Goal: Task Accomplishment & Management: Use online tool/utility

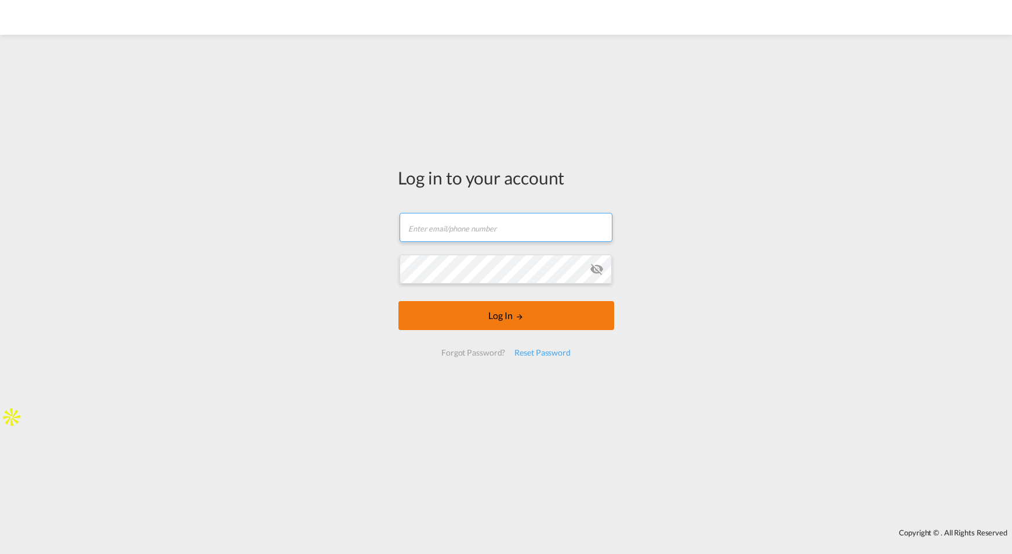
type input "jesper.johansen@freightify.com"
click at [510, 316] on button "Log In" at bounding box center [506, 315] width 216 height 29
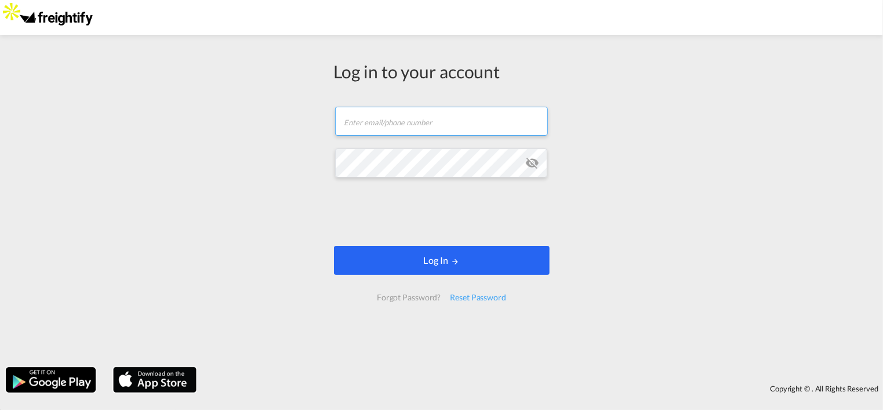
type input "jesper.johansen@freightify.com"
click at [445, 260] on button "Log In" at bounding box center [442, 260] width 216 height 29
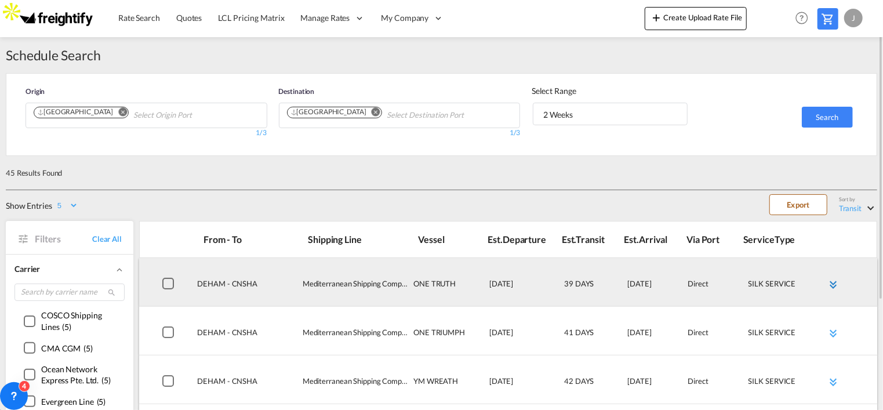
click at [833, 279] on md-icon "icon-chevron-double-down md-link-fg" at bounding box center [833, 285] width 14 height 14
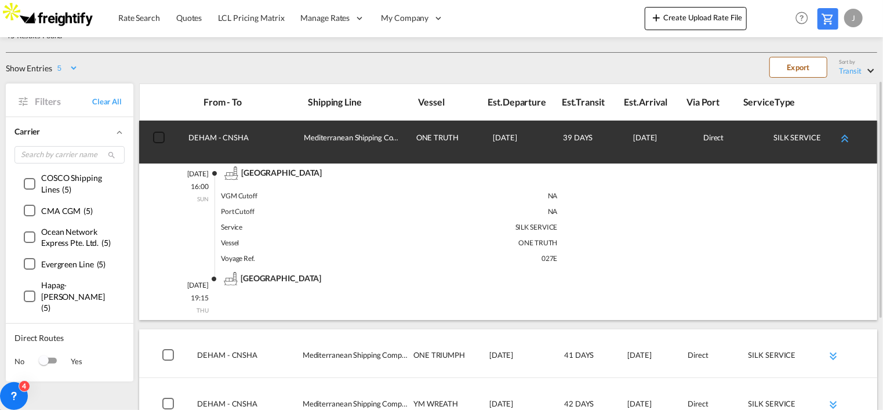
scroll to position [250, 0]
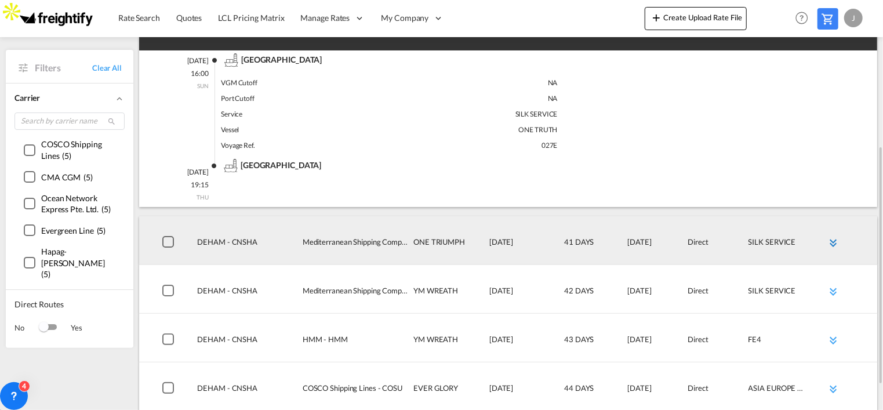
click at [833, 241] on md-icon "icon-chevron-double-down md-link-fg" at bounding box center [833, 243] width 14 height 14
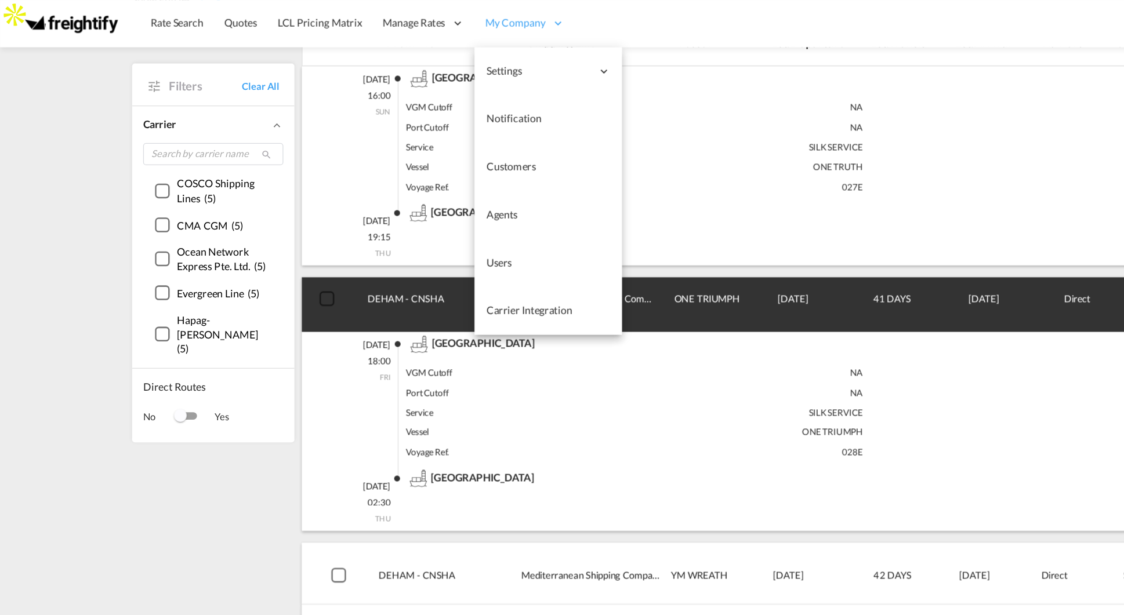
scroll to position [205, 0]
